Goal: Transaction & Acquisition: Purchase product/service

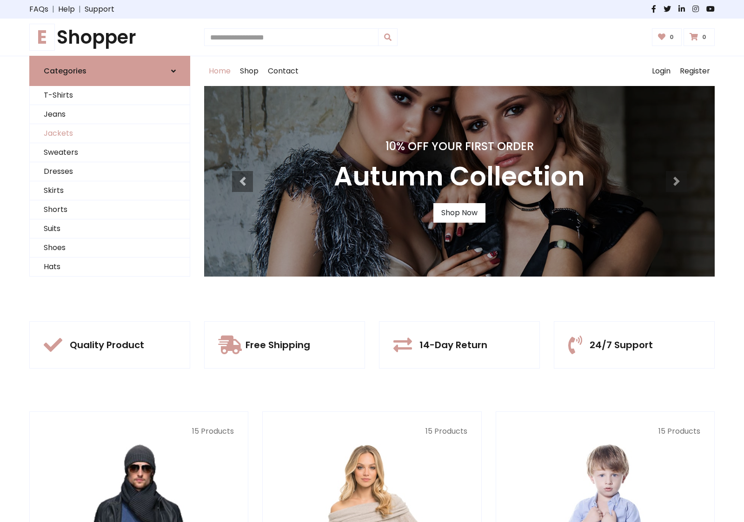
click at [110, 133] on link "Jackets" at bounding box center [110, 133] width 160 height 19
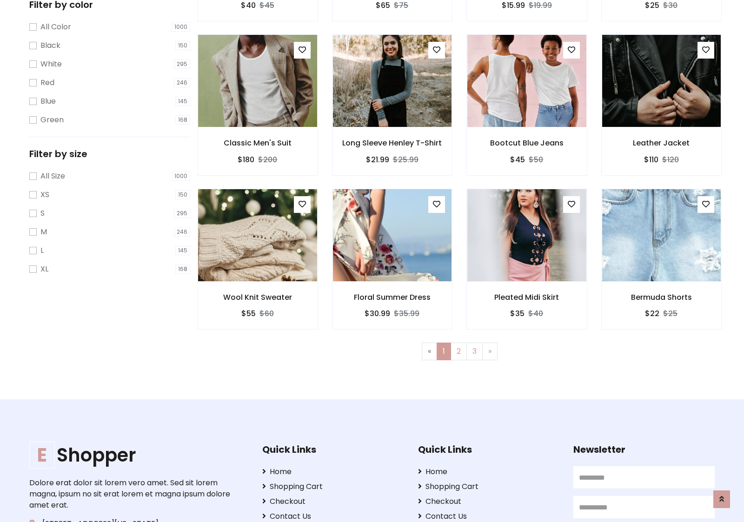
scroll to position [420, 0]
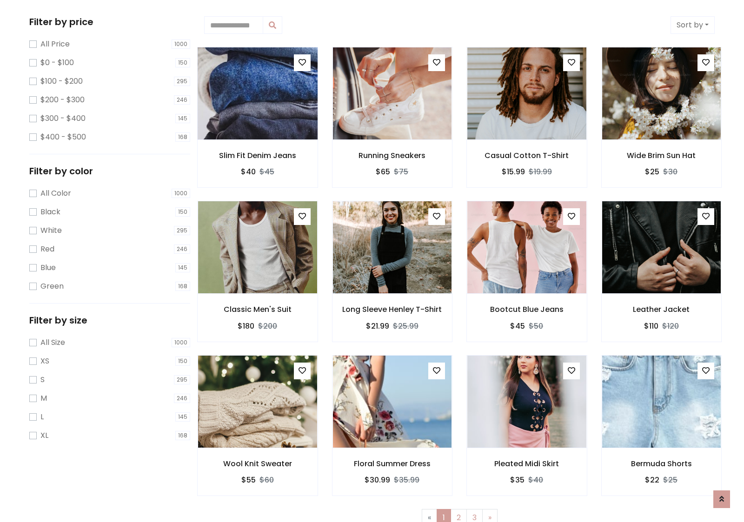
scroll to position [0, 0]
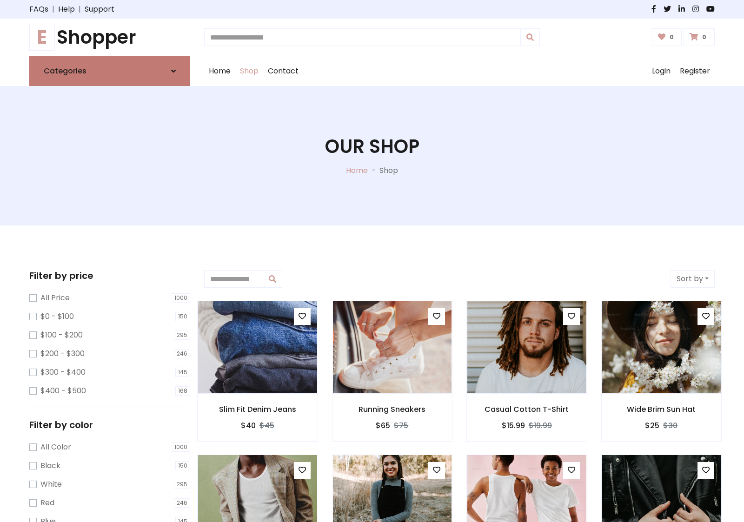
click at [110, 71] on link "Categories" at bounding box center [109, 71] width 161 height 30
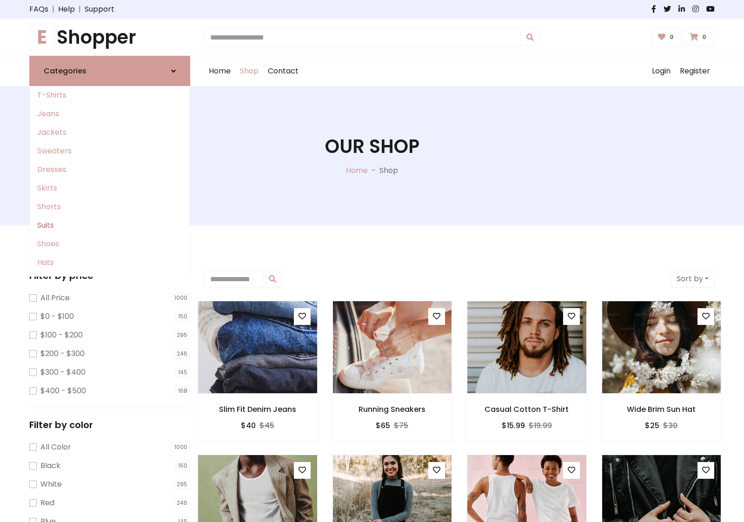
click at [110, 225] on link "Suits" at bounding box center [110, 225] width 160 height 19
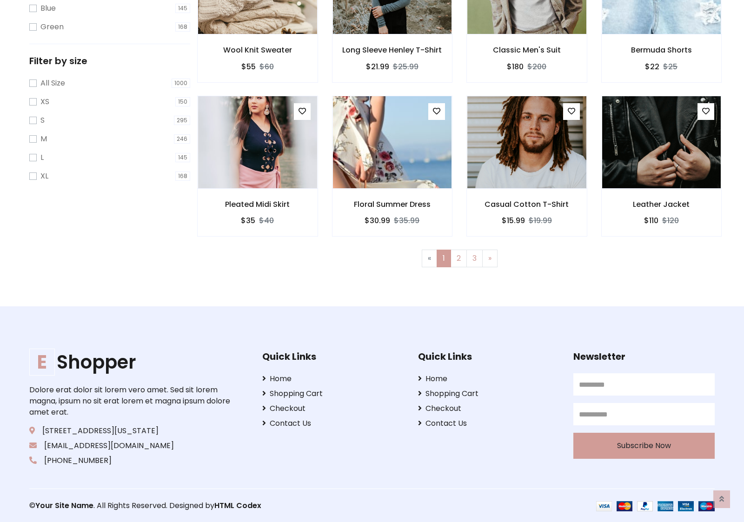
scroll to position [513, 0]
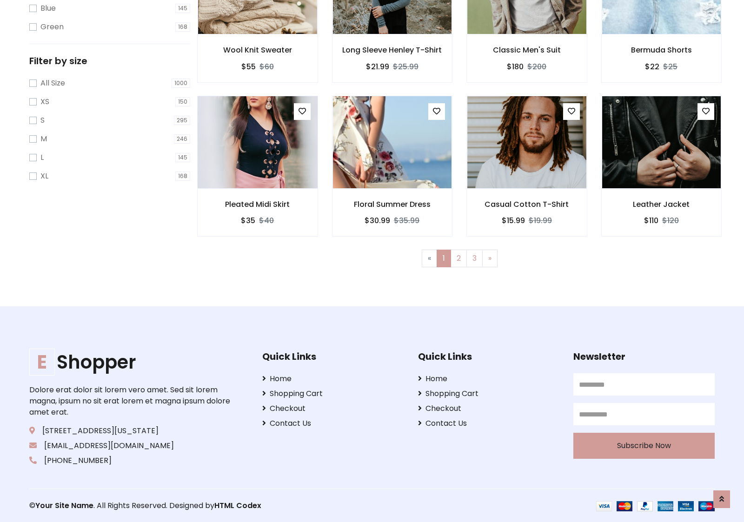
click at [257, 142] on img at bounding box center [257, 142] width 143 height 223
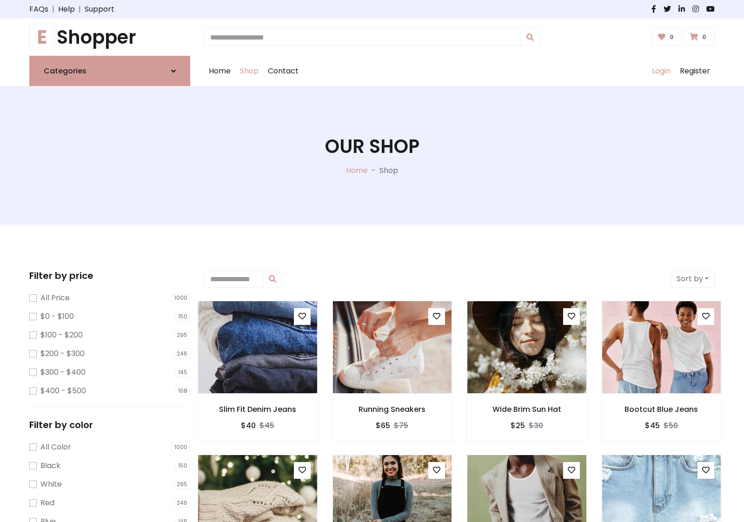
click at [660, 71] on link "Login" at bounding box center [661, 71] width 28 height 30
click at [173, 71] on icon at bounding box center [173, 70] width 5 height 7
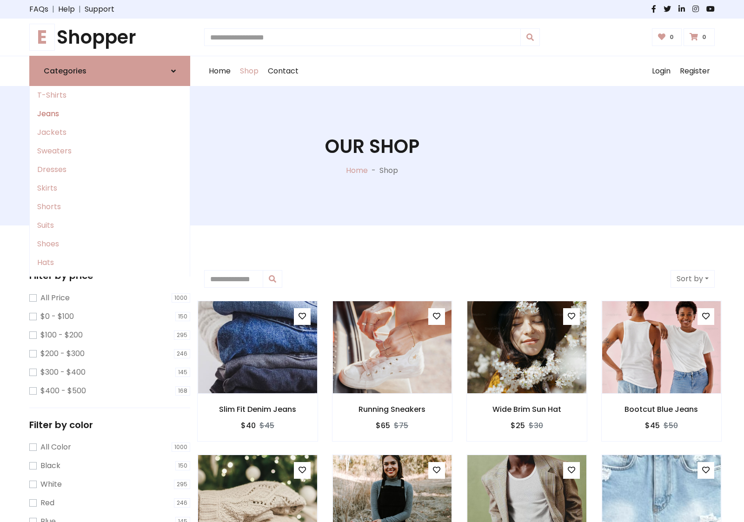
click at [110, 114] on link "Jeans" at bounding box center [110, 114] width 160 height 19
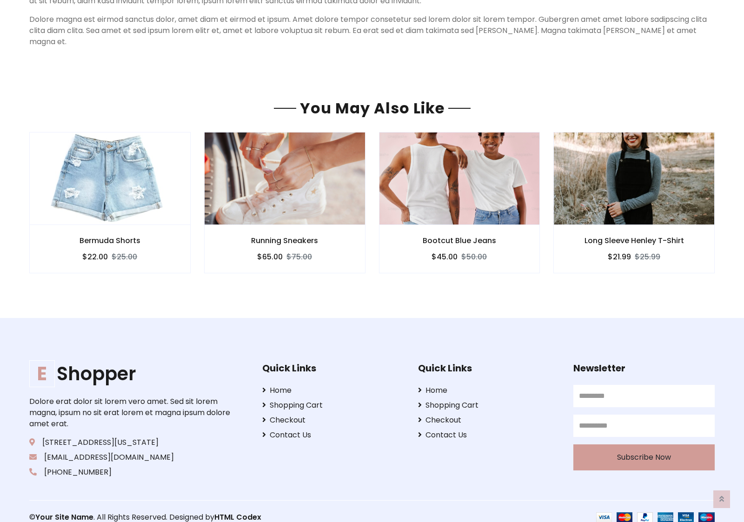
scroll to position [797, 0]
